Goal: Download file/media

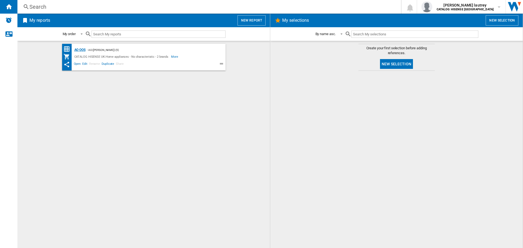
click at [76, 47] on div "AO OOS" at bounding box center [79, 50] width 13 height 7
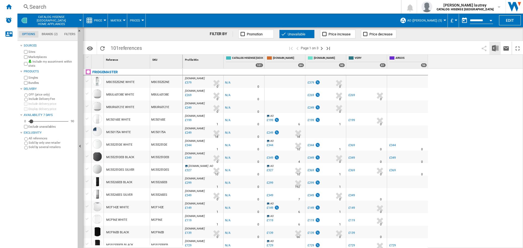
click at [497, 46] on img "Download in Excel" at bounding box center [495, 48] width 7 height 7
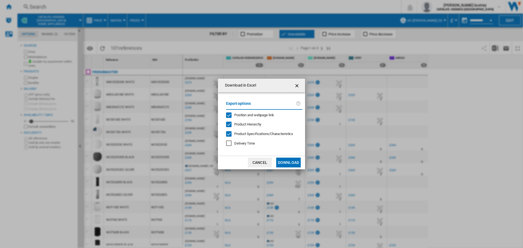
click at [243, 115] on span "Position and webpage link" at bounding box center [254, 115] width 40 height 4
click at [241, 125] on span "Product Hierarchy" at bounding box center [247, 124] width 27 height 4
click at [241, 130] on div "Export options Position and webpage link Product Hierarchy Product Specificatio…" at bounding box center [264, 124] width 82 height 53
click at [242, 132] on span "Product Specifications/Characteristics" at bounding box center [263, 134] width 59 height 4
click at [289, 162] on button "Download" at bounding box center [288, 163] width 25 height 10
